Goal: Find specific page/section: Find specific page/section

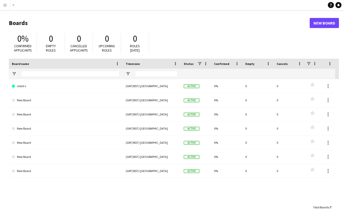
click at [4, 5] on app-icon "Menu" at bounding box center [5, 5] width 4 height 4
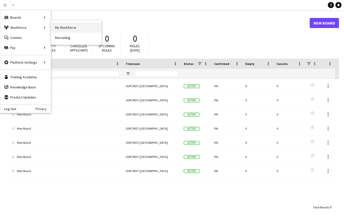
click at [67, 27] on link "My Workforce" at bounding box center [76, 27] width 50 height 10
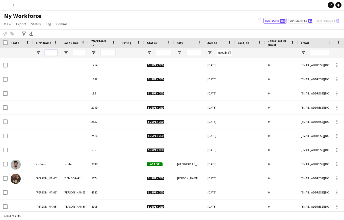
click at [49, 52] on input "First Name Filter Input" at bounding box center [51, 53] width 13 height 6
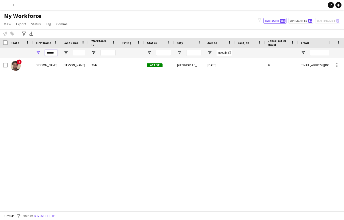
type input "******"
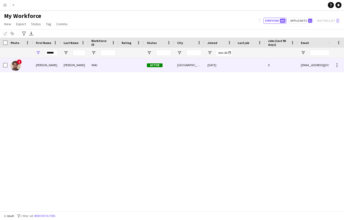
scroll to position [0, 0]
click at [46, 64] on div "[PERSON_NAME]" at bounding box center [47, 65] width 28 height 14
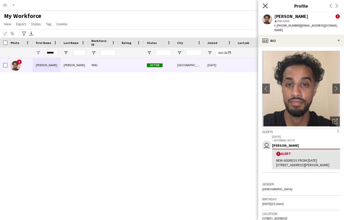
click at [265, 6] on icon at bounding box center [265, 5] width 5 height 5
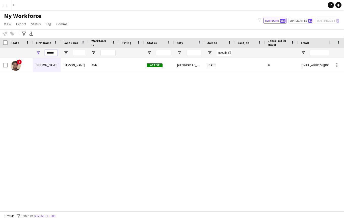
scroll to position [0, 0]
drag, startPoint x: 46, startPoint y: 54, endPoint x: 68, endPoint y: 52, distance: 22.6
click at [68, 52] on div "******" at bounding box center [273, 53] width 547 height 10
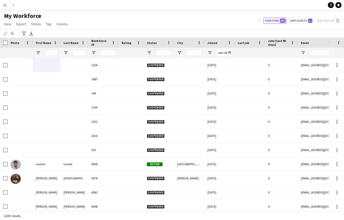
click at [6, 6] on app-icon "Menu" at bounding box center [5, 5] width 4 height 4
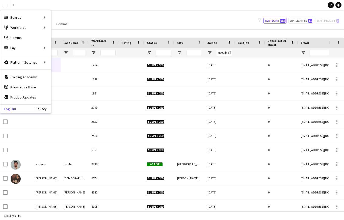
click at [15, 107] on link "Log Out" at bounding box center [8, 109] width 16 height 4
